Goal: Find specific page/section: Find specific page/section

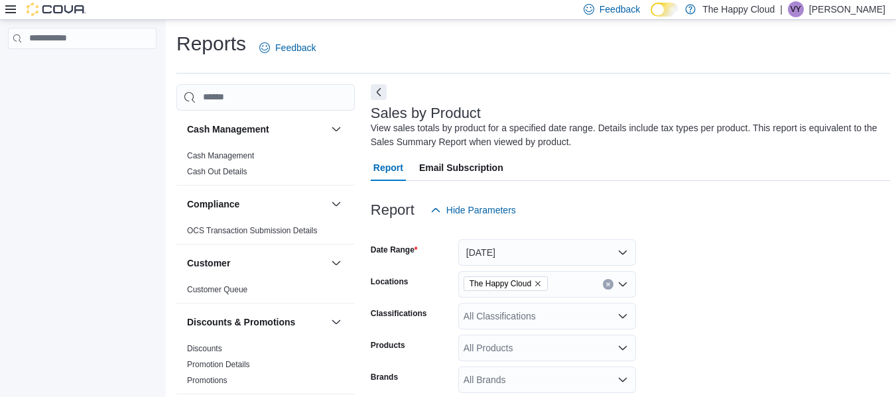
scroll to position [44, 0]
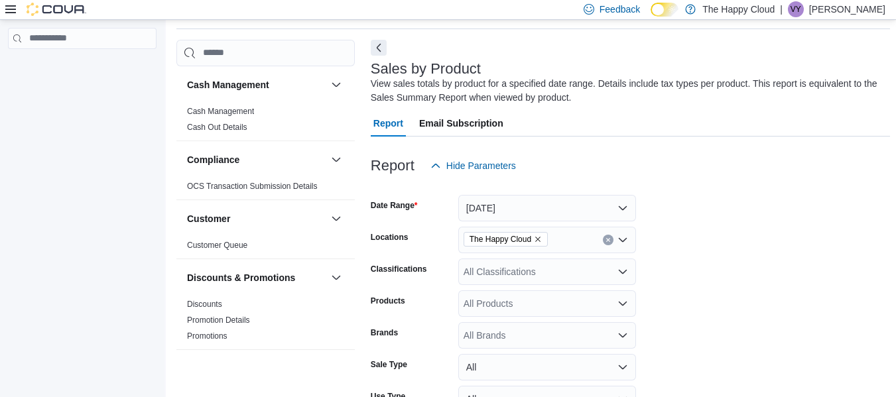
click at [10, 8] on icon at bounding box center [10, 9] width 11 height 11
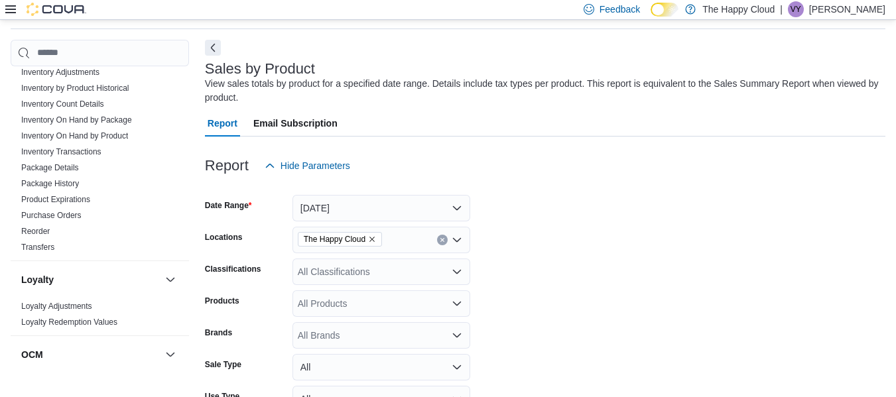
scroll to position [796, 0]
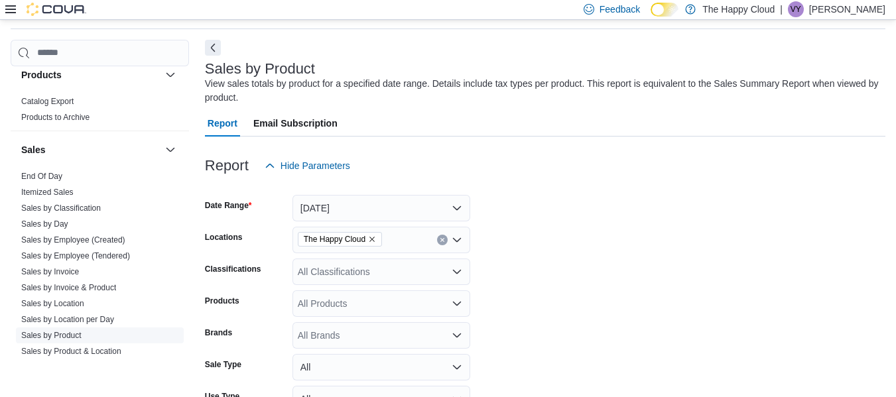
click at [44, 335] on link "Sales by Product" at bounding box center [51, 335] width 60 height 9
click at [454, 214] on button "[DATE]" at bounding box center [381, 208] width 178 height 27
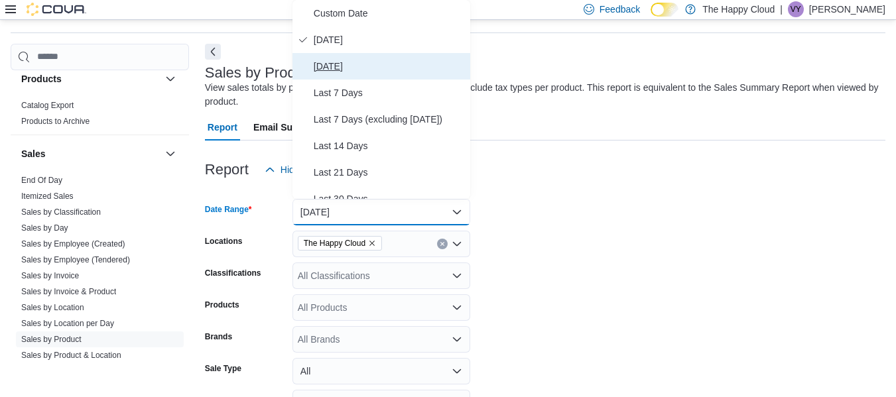
click at [362, 65] on span "[DATE]" at bounding box center [389, 66] width 151 height 16
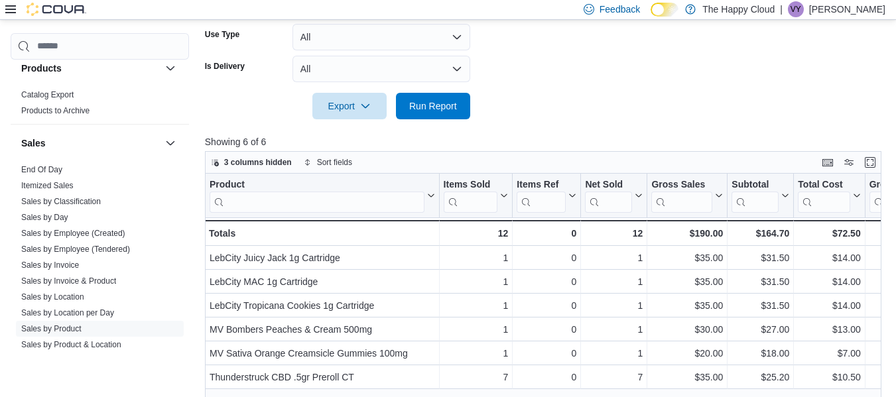
scroll to position [460, 0]
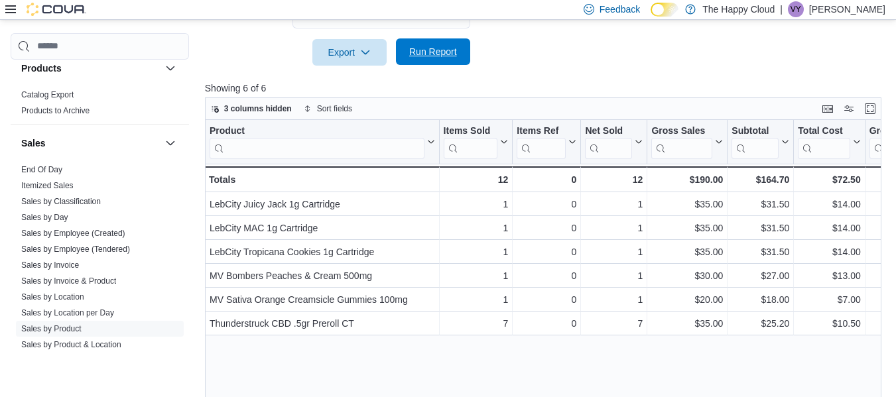
click at [422, 51] on span "Run Report" at bounding box center [433, 51] width 48 height 13
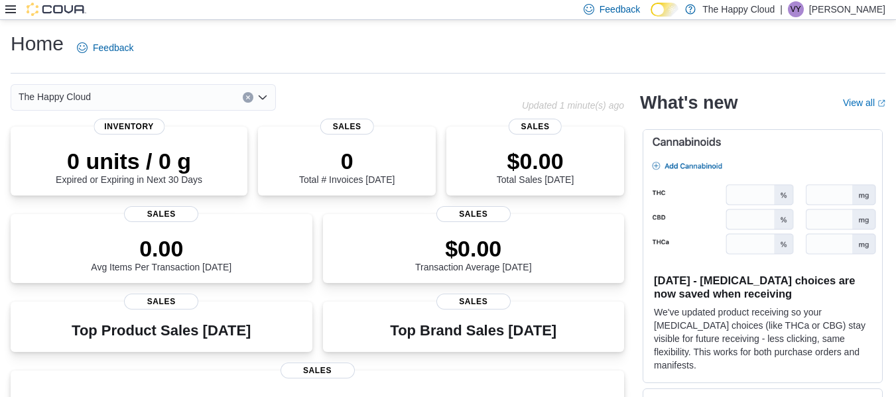
click at [15, 11] on icon at bounding box center [10, 9] width 11 height 11
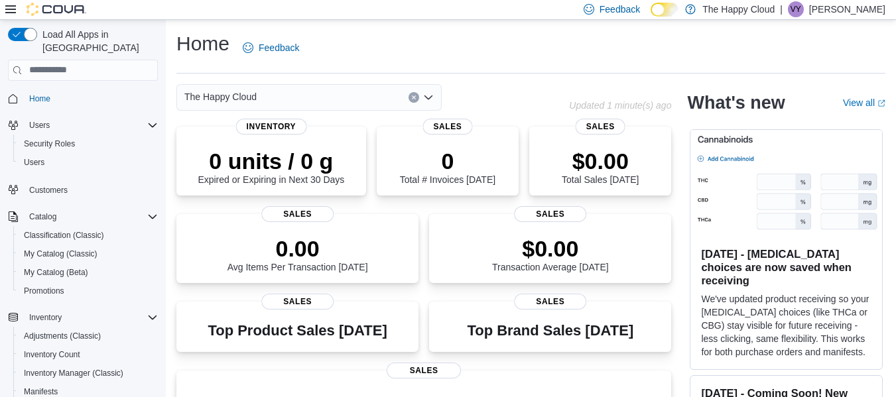
scroll to position [246, 0]
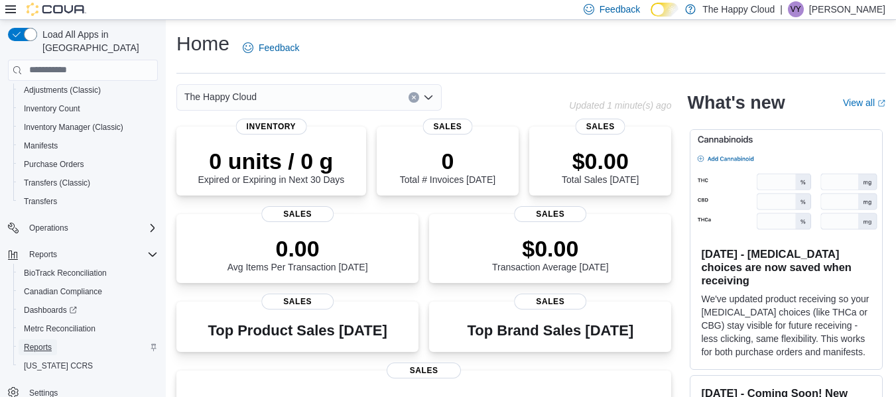
click at [45, 342] on span "Reports" at bounding box center [38, 347] width 28 height 11
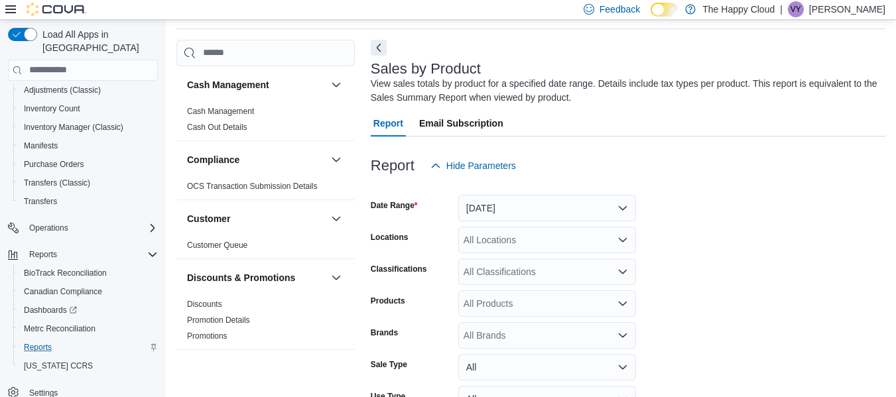
scroll to position [155, 0]
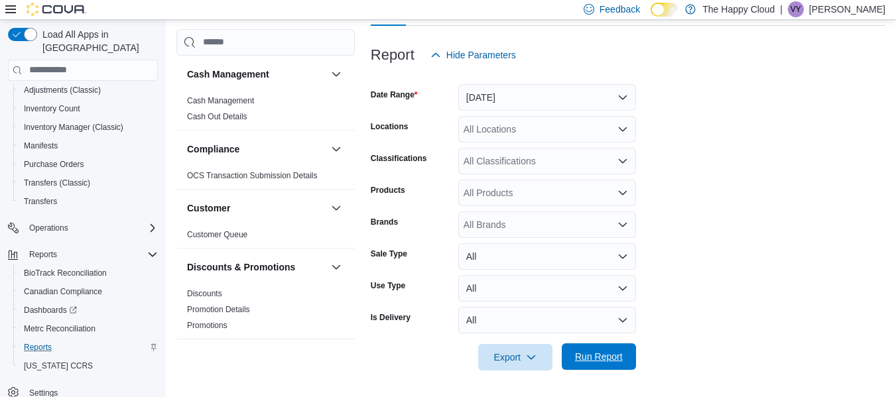
click at [588, 356] on span "Run Report" at bounding box center [599, 356] width 48 height 13
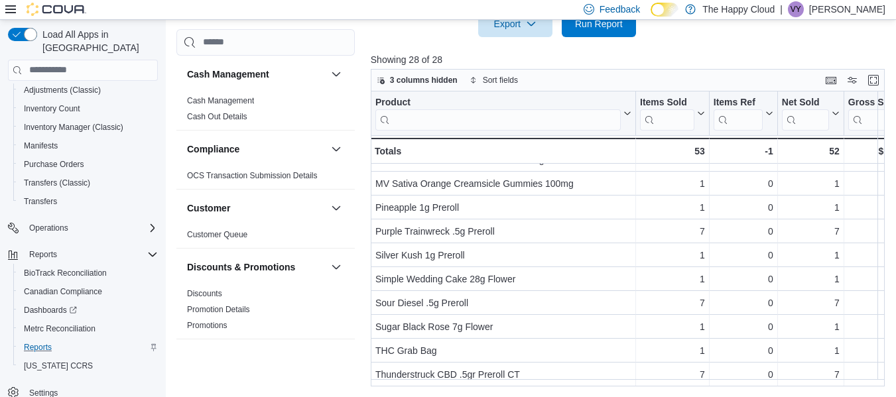
scroll to position [452, 0]
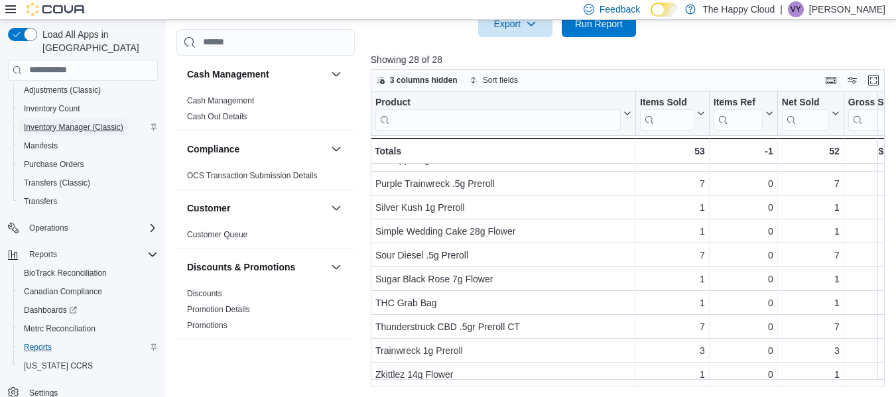
click at [70, 122] on span "Inventory Manager (Classic)" at bounding box center [73, 127] width 99 height 11
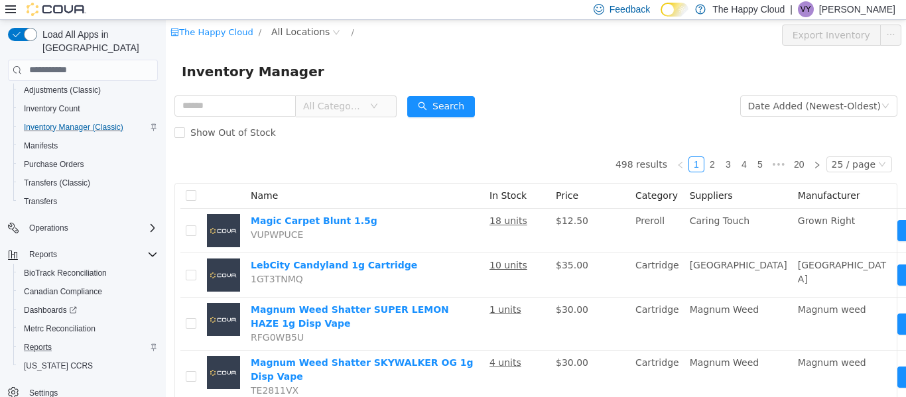
click at [355, 110] on span "All Categories" at bounding box center [333, 105] width 60 height 13
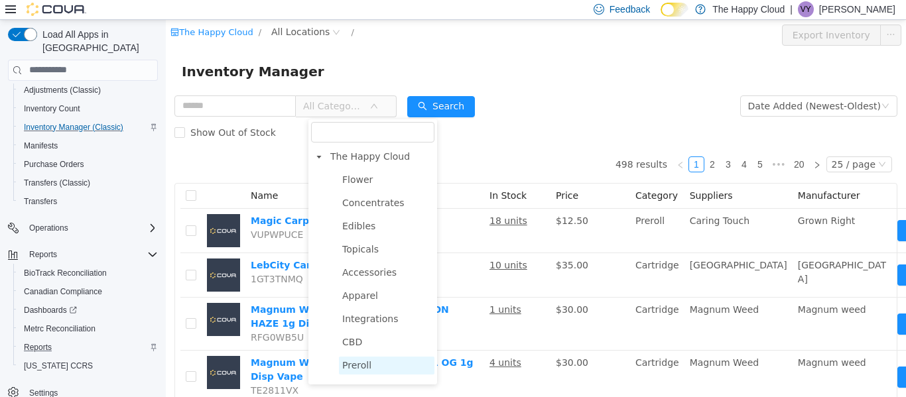
click at [357, 370] on span "Preroll" at bounding box center [356, 364] width 29 height 11
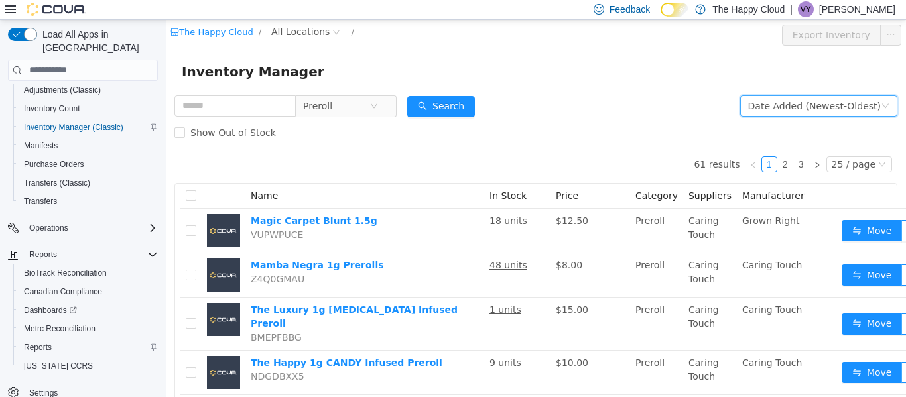
click at [764, 109] on div "Date Added (Newest-Oldest)" at bounding box center [814, 105] width 133 height 20
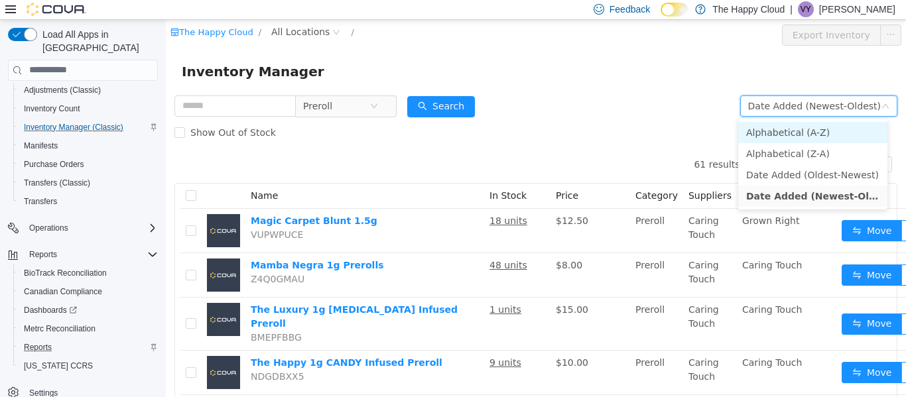
click at [762, 129] on li "Alphabetical (A-Z)" at bounding box center [812, 131] width 149 height 21
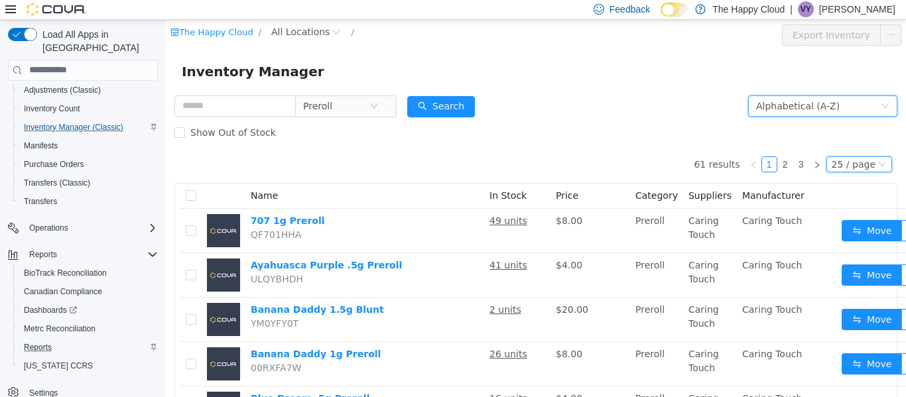
click at [849, 165] on div "25 / page" at bounding box center [853, 163] width 44 height 15
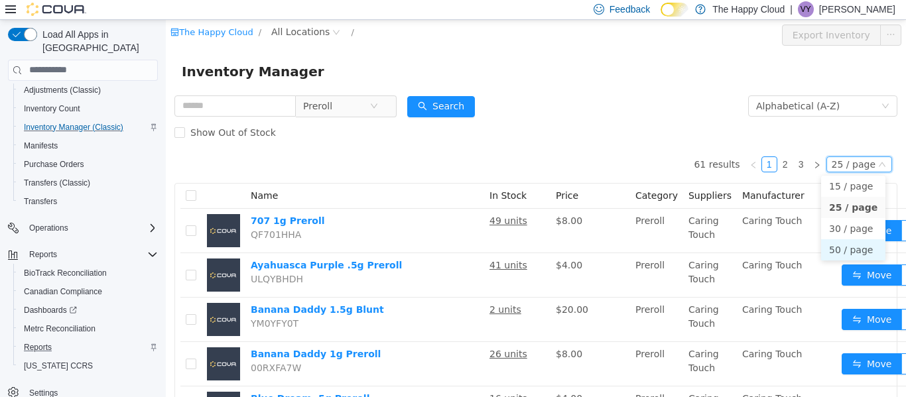
click at [844, 252] on li "50 / page" at bounding box center [853, 249] width 64 height 21
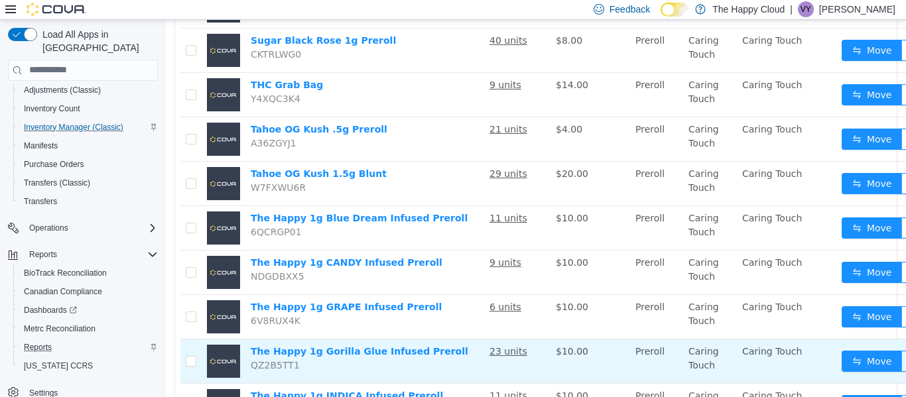
scroll to position [2080, 0]
